Goal: Navigation & Orientation: Understand site structure

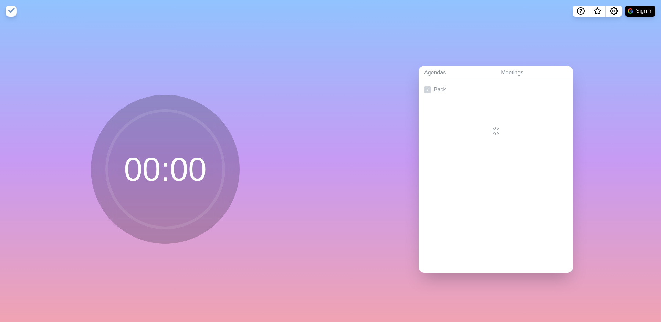
click at [371, 137] on div "Agendas Meetings Back" at bounding box center [496, 172] width 331 height 300
click at [430, 86] on link "Back" at bounding box center [496, 89] width 154 height 19
click at [474, 127] on div "Create an Agenda" at bounding box center [496, 176] width 154 height 193
click at [510, 74] on link "Meetings" at bounding box center [534, 73] width 77 height 14
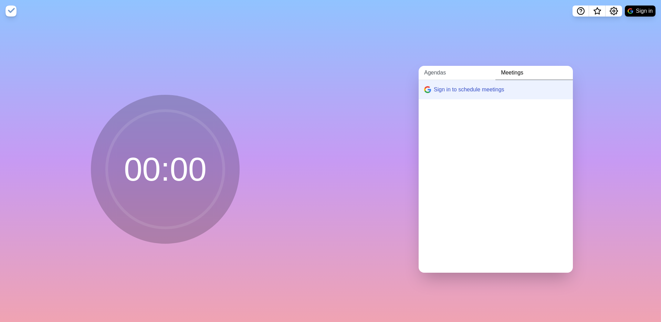
click at [442, 71] on link "Agendas" at bounding box center [457, 73] width 77 height 14
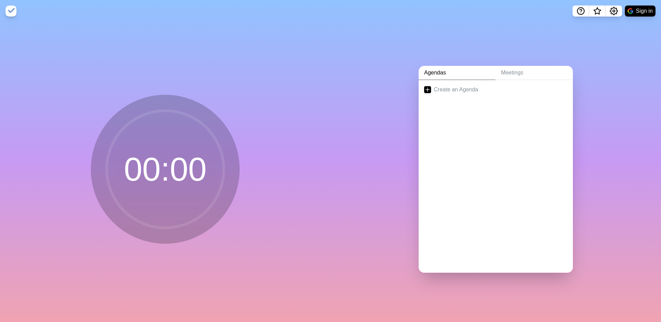
click at [364, 94] on div "Agendas Meetings Create an Agenda" at bounding box center [496, 172] width 331 height 300
click at [298, 84] on div "00 : 00" at bounding box center [165, 172] width 331 height 300
click at [388, 86] on div "Agendas Meetings Create an Agenda" at bounding box center [496, 172] width 331 height 300
click at [345, 58] on div "Agendas Meetings Create an Agenda" at bounding box center [496, 172] width 331 height 300
click at [369, 121] on div "Agendas Meetings Create an Agenda" at bounding box center [496, 172] width 331 height 300
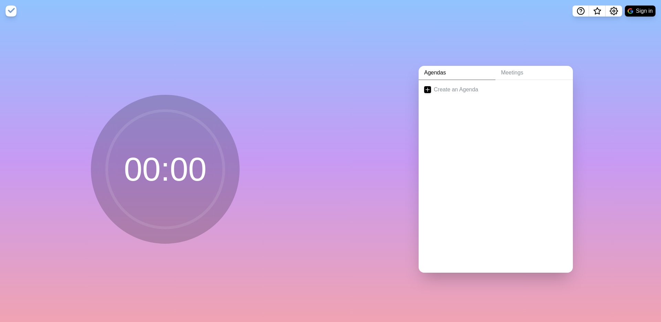
drag, startPoint x: 238, startPoint y: 38, endPoint x: 256, endPoint y: 27, distance: 20.7
click at [238, 38] on div "00 : 00" at bounding box center [165, 172] width 331 height 300
